Goal: Register for event/course

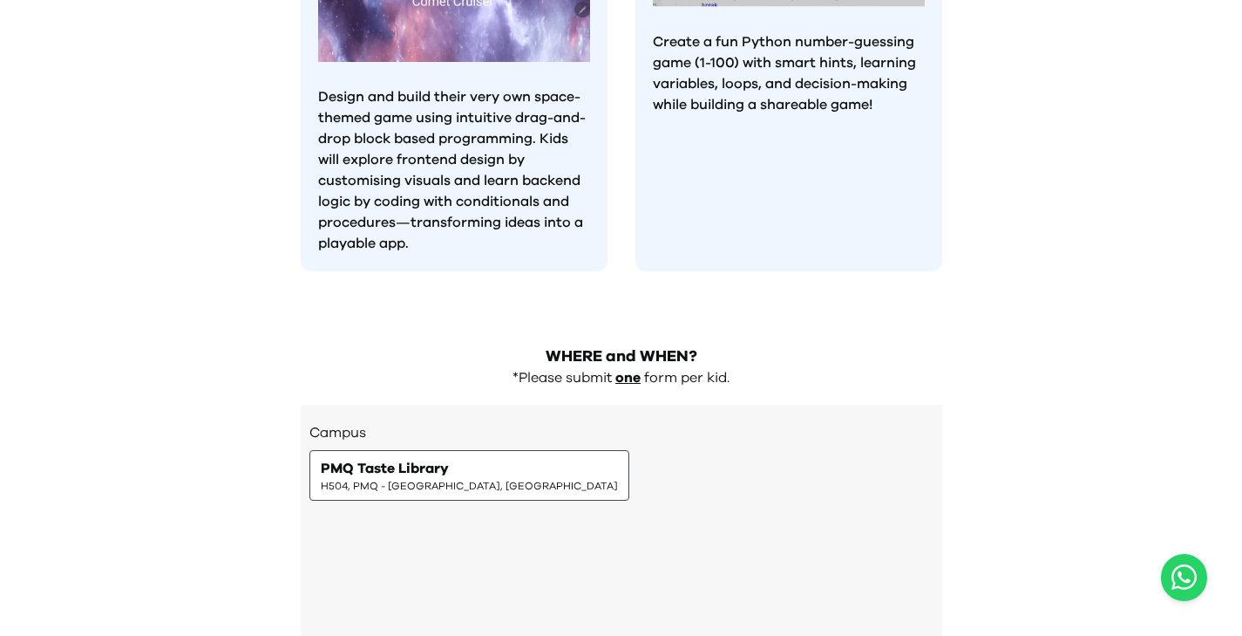
scroll to position [1854, 0]
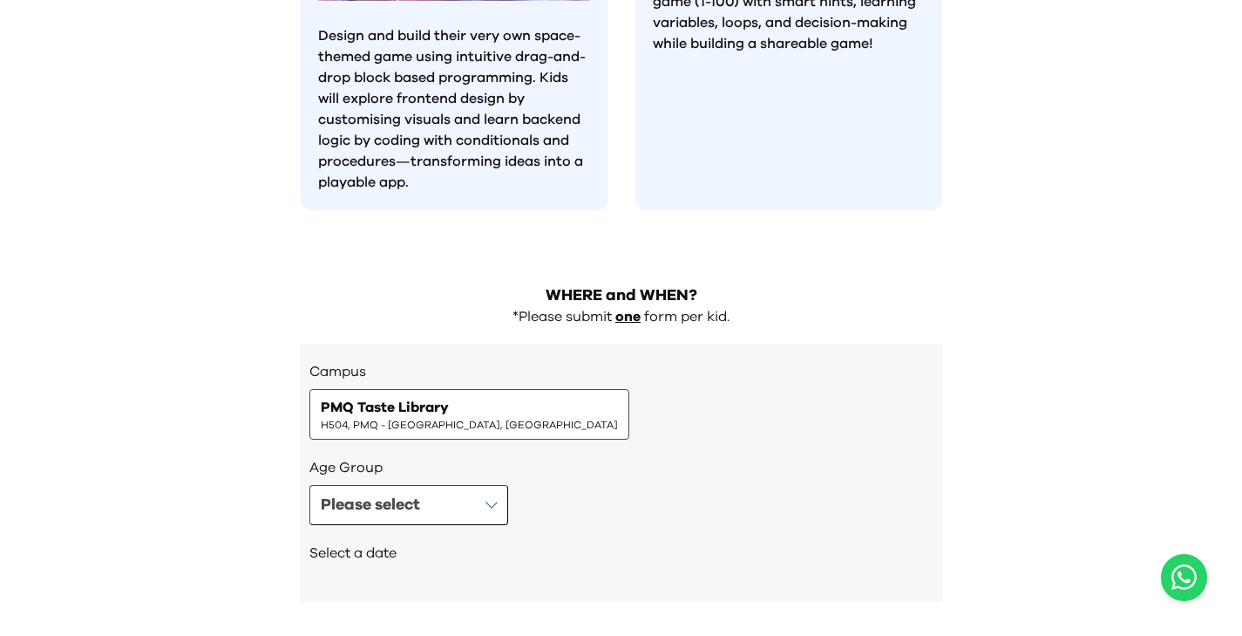
click at [438, 397] on span "PMQ Taste Library" at bounding box center [385, 407] width 128 height 21
click at [442, 485] on button "Please select" at bounding box center [408, 505] width 199 height 40
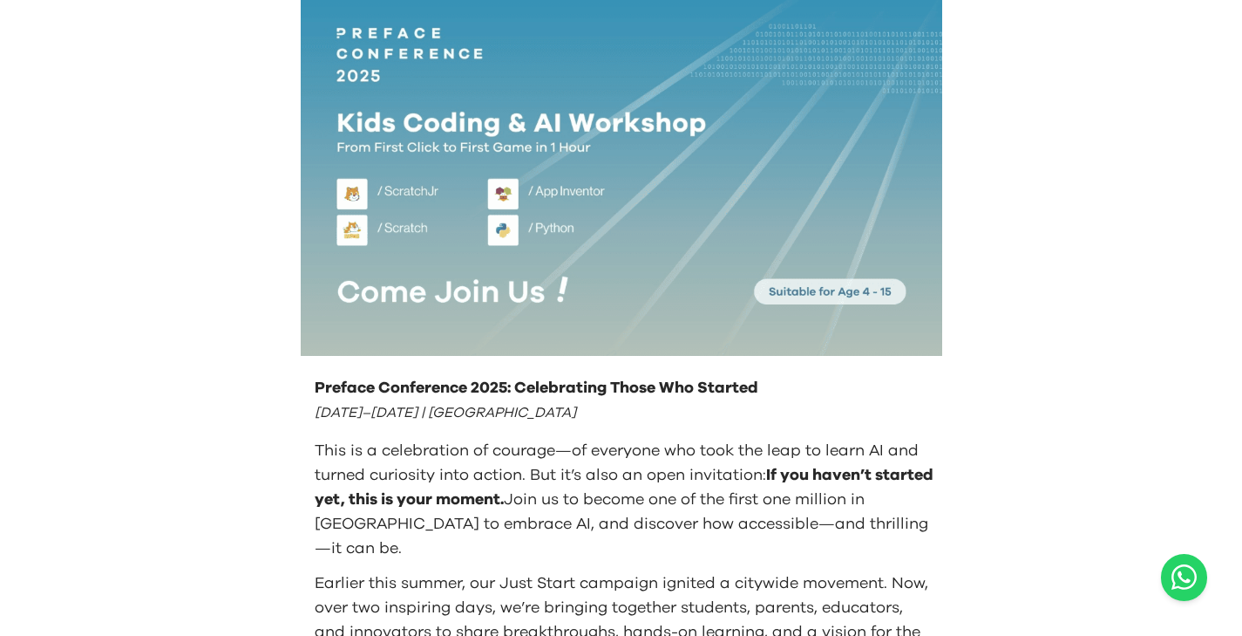
scroll to position [0, 0]
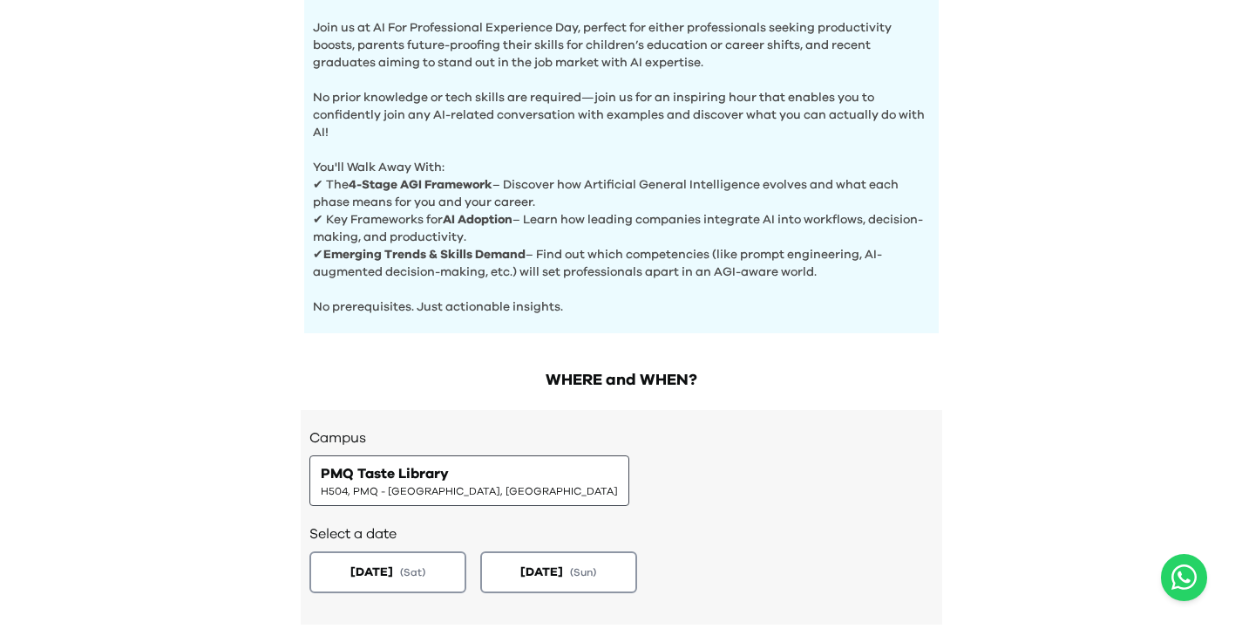
scroll to position [706, 0]
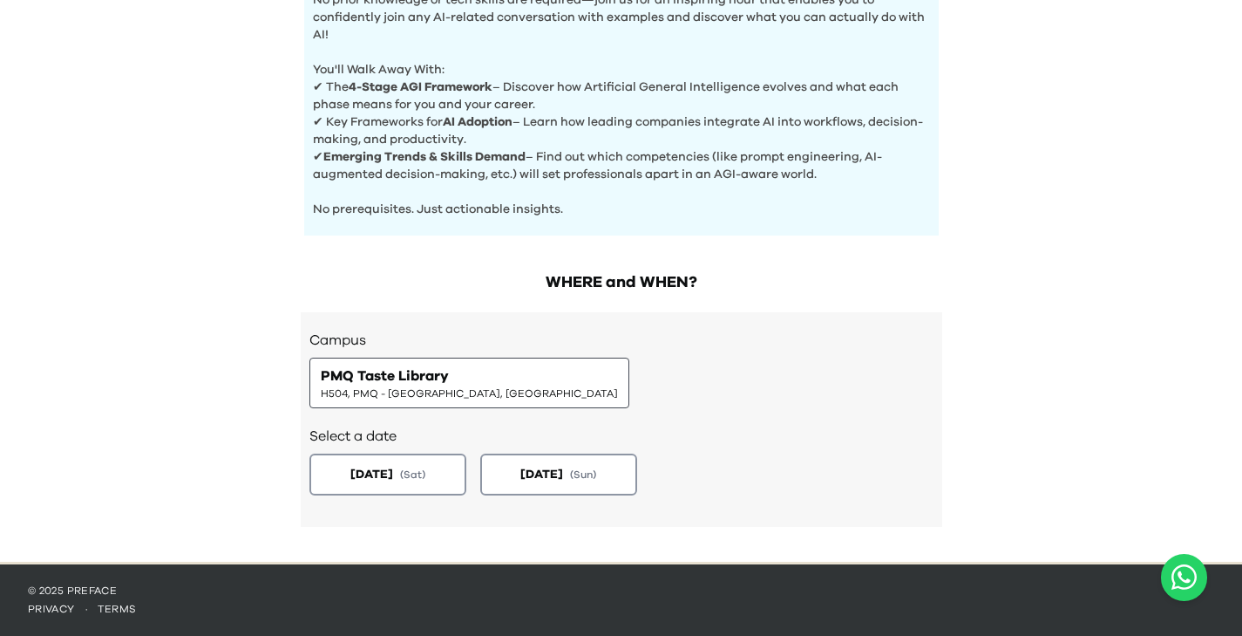
click at [402, 386] on span "H504, PMQ - [GEOGRAPHIC_DATA], [GEOGRAPHIC_DATA]" at bounding box center [469, 393] width 297 height 14
click at [434, 396] on span "H504, PMQ - [GEOGRAPHIC_DATA], [GEOGRAPHIC_DATA]" at bounding box center [469, 393] width 297 height 14
